Goal: Information Seeking & Learning: Learn about a topic

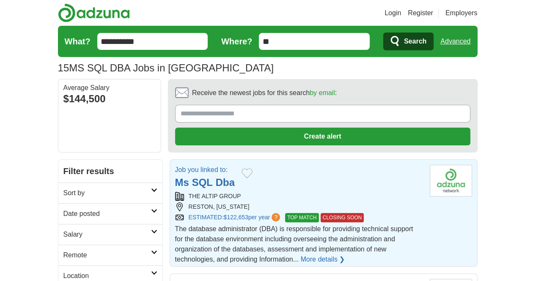
click at [187, 177] on link "Ms SQL Dba" at bounding box center [205, 182] width 60 height 11
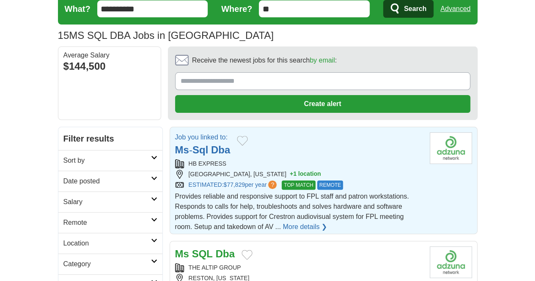
click at [211, 144] on strong "Dba" at bounding box center [220, 149] width 19 height 11
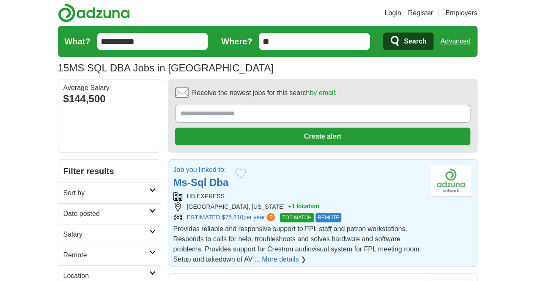
click at [209, 177] on strong "Dba" at bounding box center [218, 182] width 19 height 11
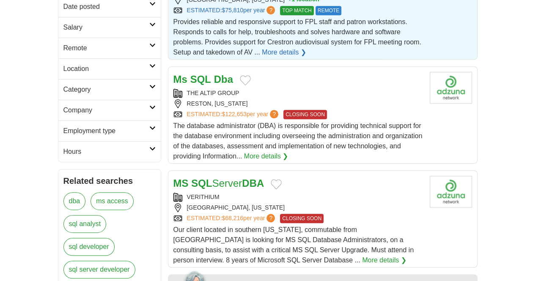
scroll to position [223, 0]
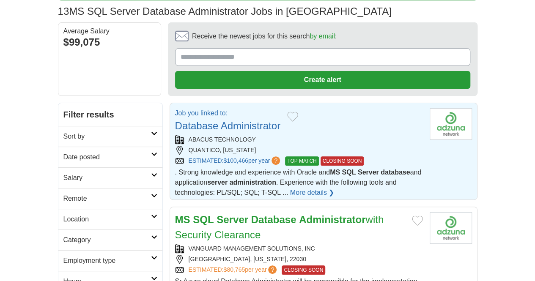
scroll to position [39, 0]
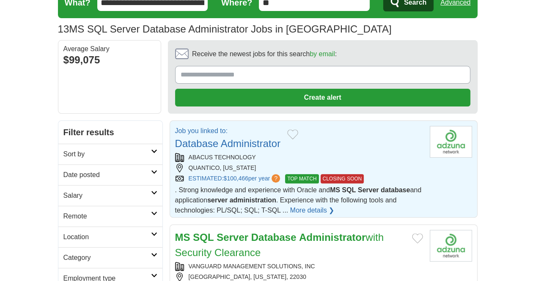
click at [200, 138] on link "Database Administrator" at bounding box center [227, 143] width 105 height 11
click at [208, 138] on link "Database Administrator" at bounding box center [227, 143] width 105 height 11
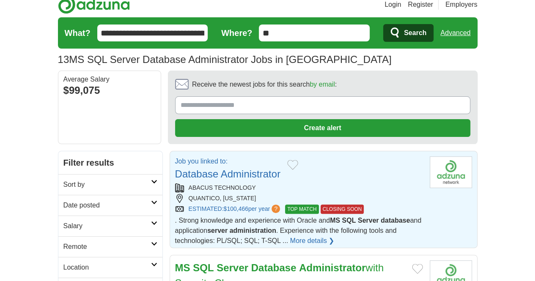
scroll to position [0, 0]
